Goal: Task Accomplishment & Management: Complete application form

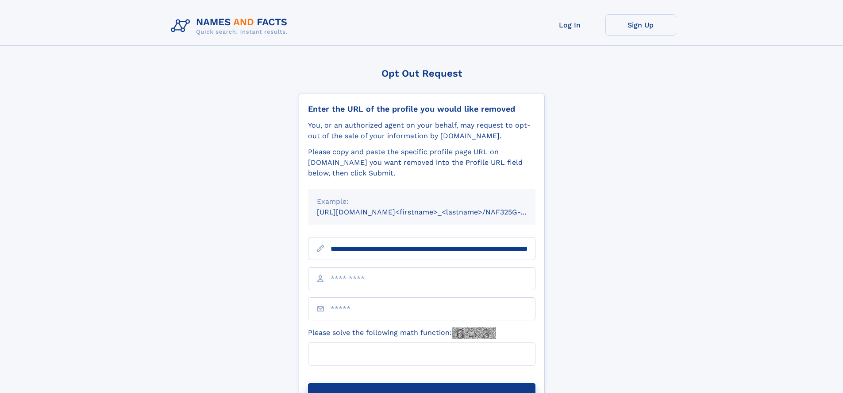
scroll to position [0, 93]
type input "**********"
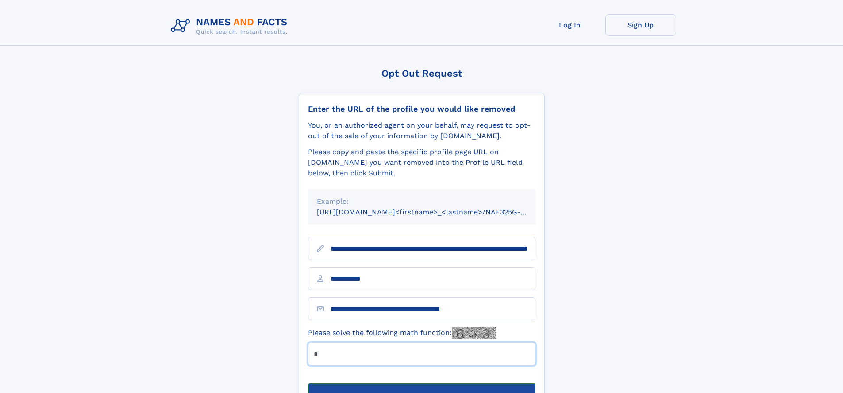
type input "*"
click at [421, 383] on button "Submit Opt Out Request" at bounding box center [422, 397] width 228 height 28
